Goal: Find specific page/section: Find specific page/section

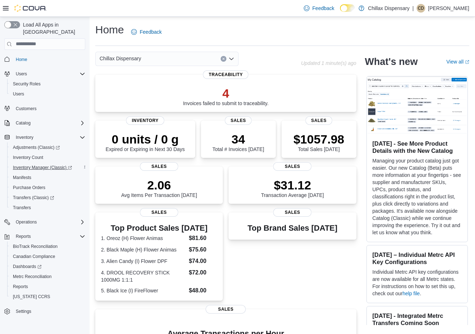
click at [52, 164] on span "Inventory Manager (Classic)" at bounding box center [42, 167] width 59 height 6
